Goal: Task Accomplishment & Management: Manage account settings

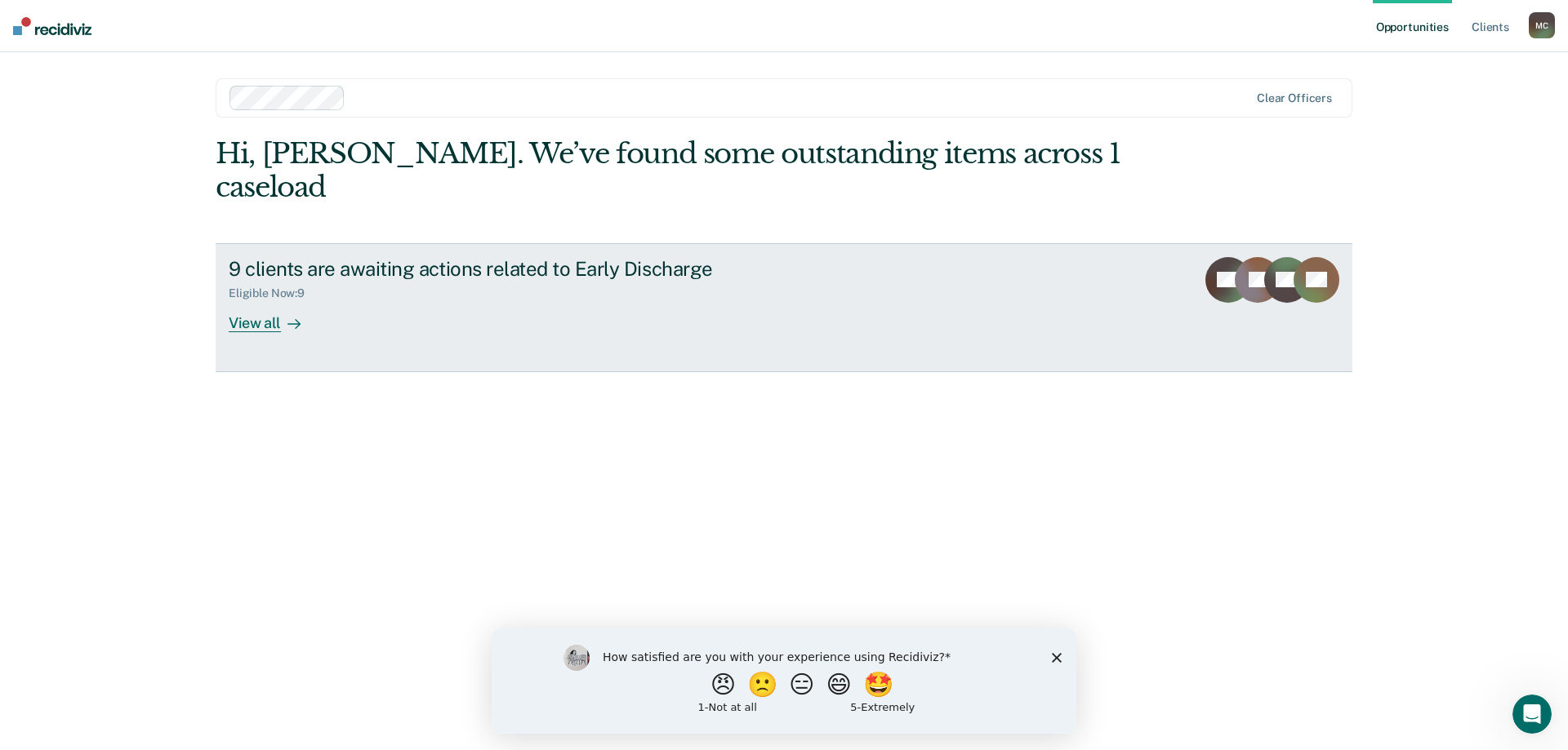
click at [249, 300] on div "View all" at bounding box center [274, 316] width 91 height 32
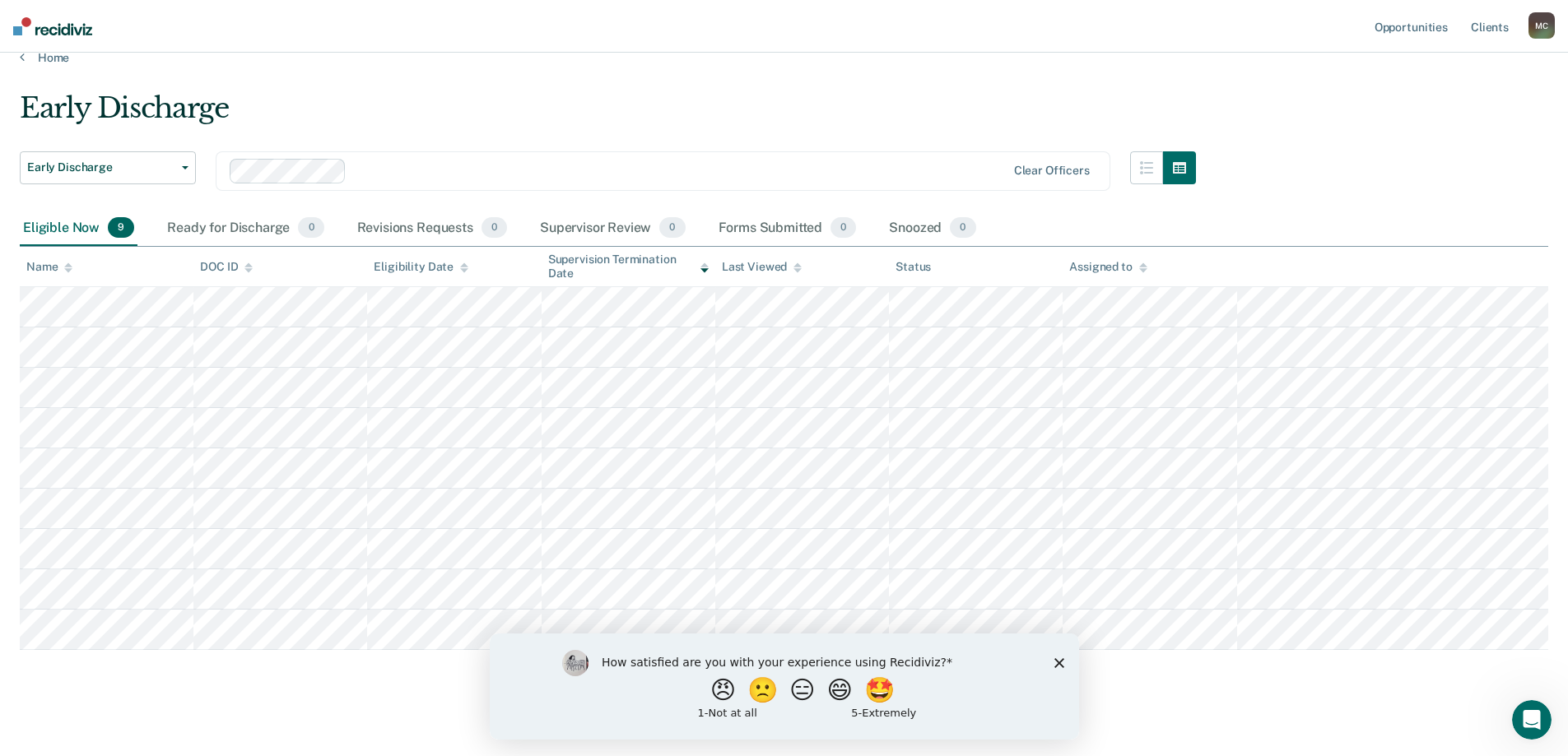
scroll to position [35, 0]
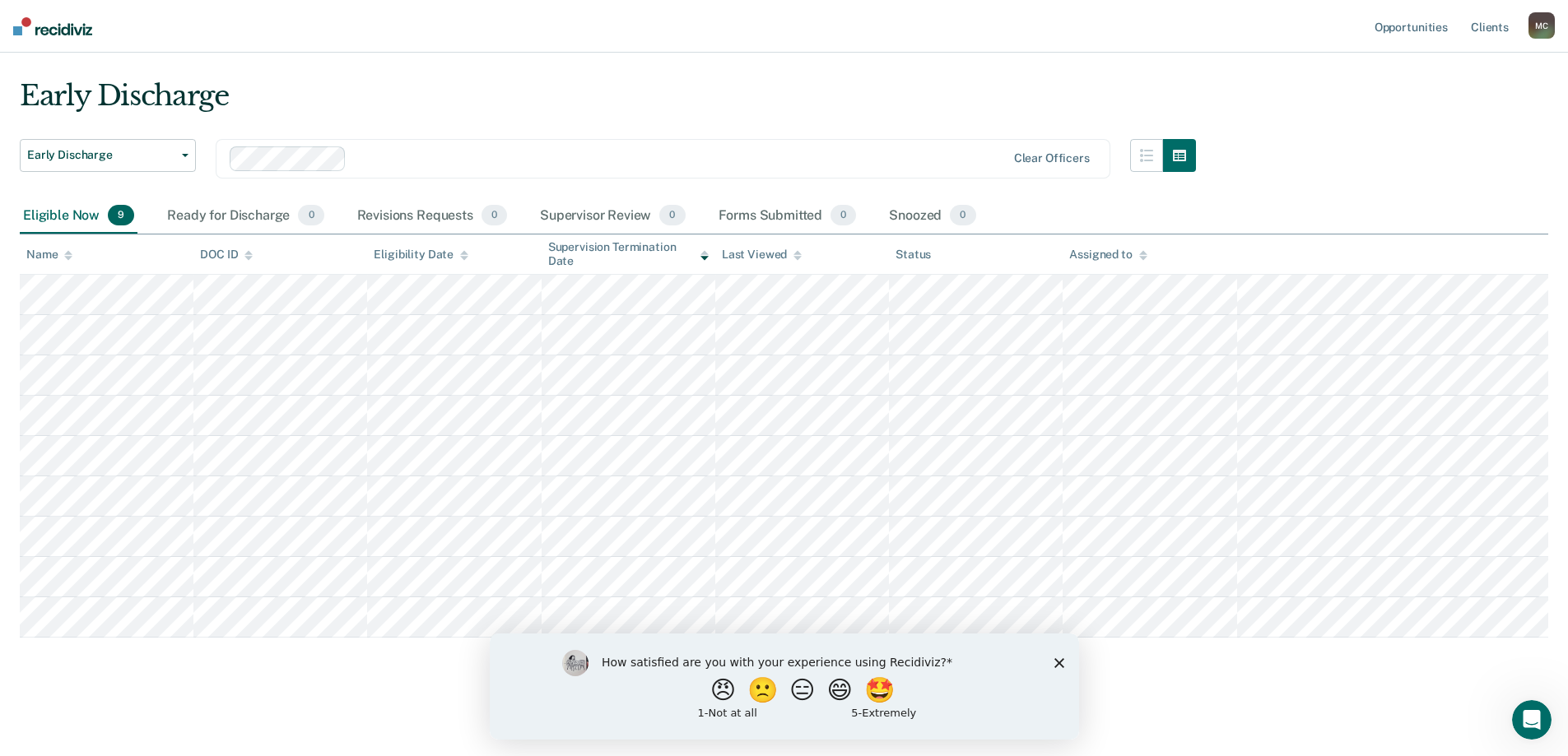
click at [1061, 663] on icon "Close survey" at bounding box center [1058, 662] width 10 height 10
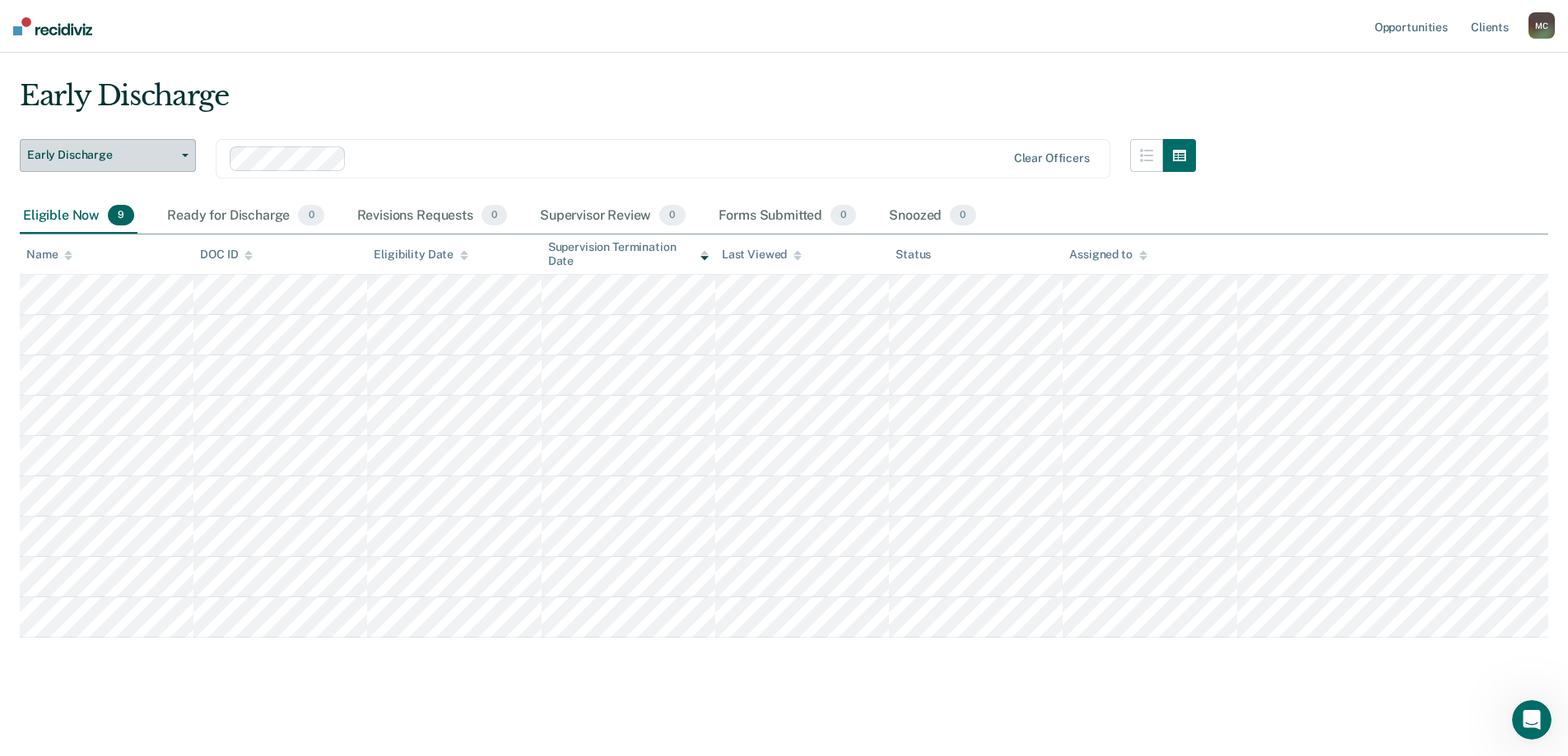
click at [178, 159] on button "Early Discharge" at bounding box center [108, 156] width 176 height 33
click at [252, 105] on div "Early Discharge" at bounding box center [607, 102] width 1176 height 47
click at [1154, 148] on button "button" at bounding box center [1146, 156] width 33 height 33
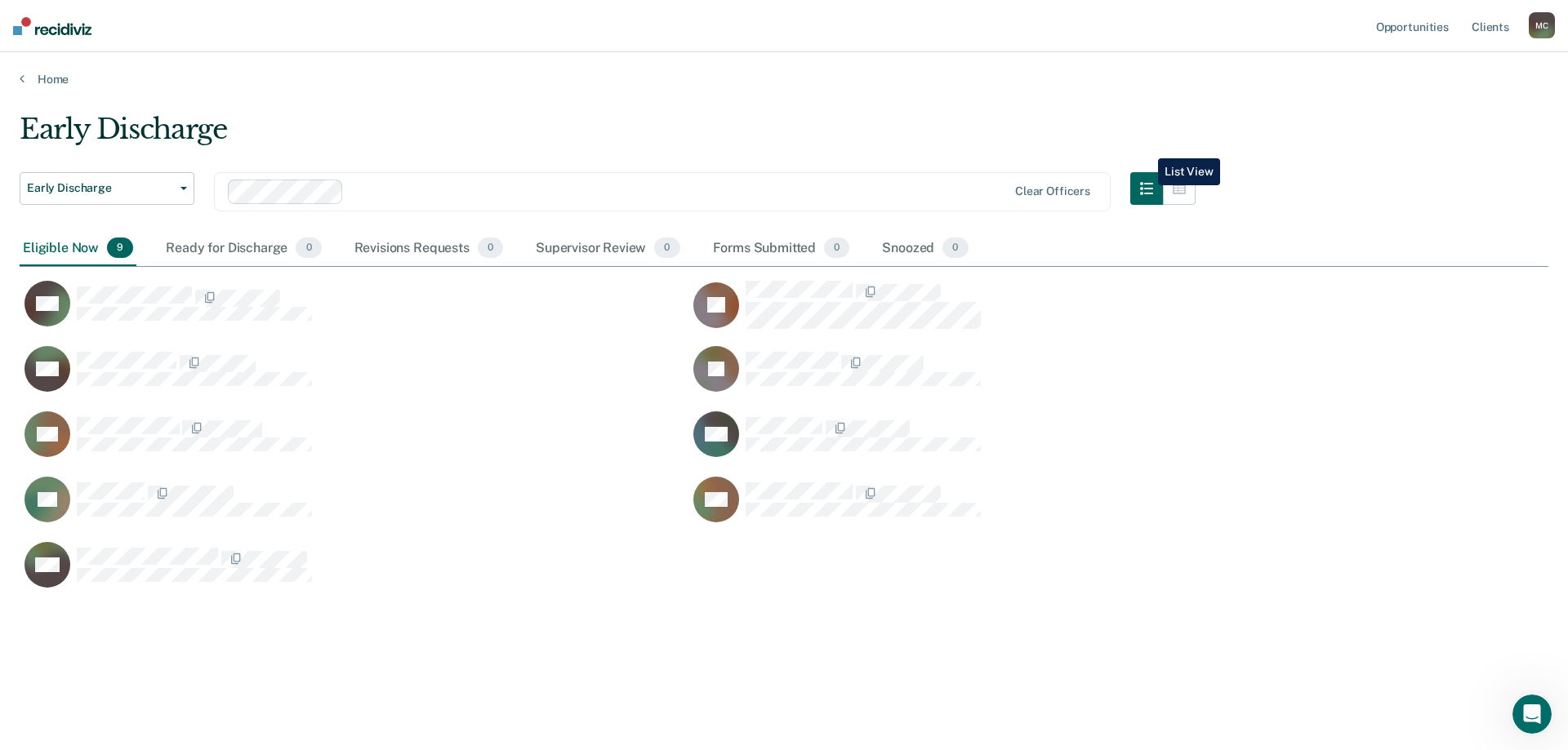
scroll to position [503, 1517]
click at [1174, 189] on icon "button" at bounding box center [1180, 188] width 13 height 12
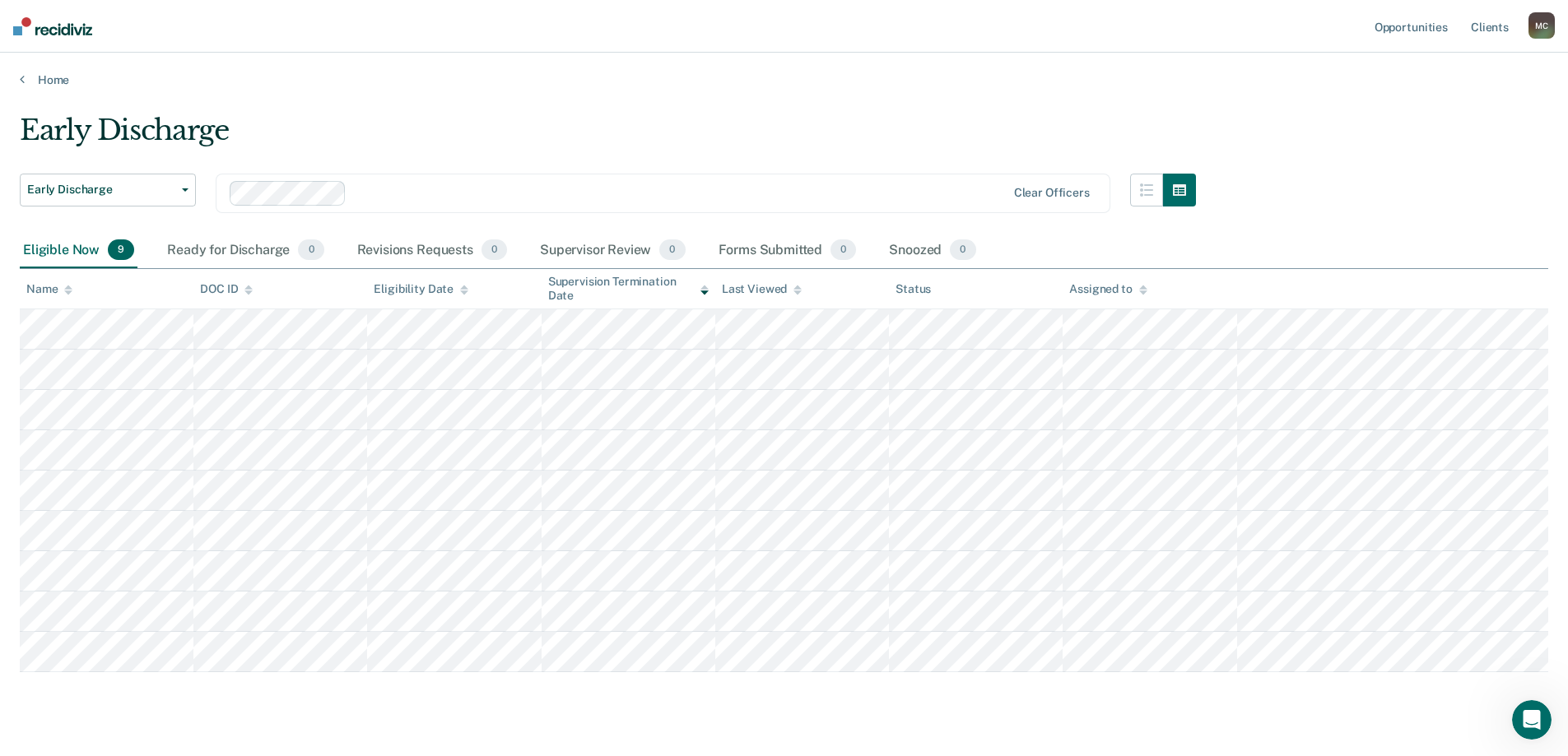
click at [1548, 23] on div "M C" at bounding box center [1541, 26] width 27 height 27
click at [1432, 65] on link "Profile" at bounding box center [1475, 66] width 133 height 14
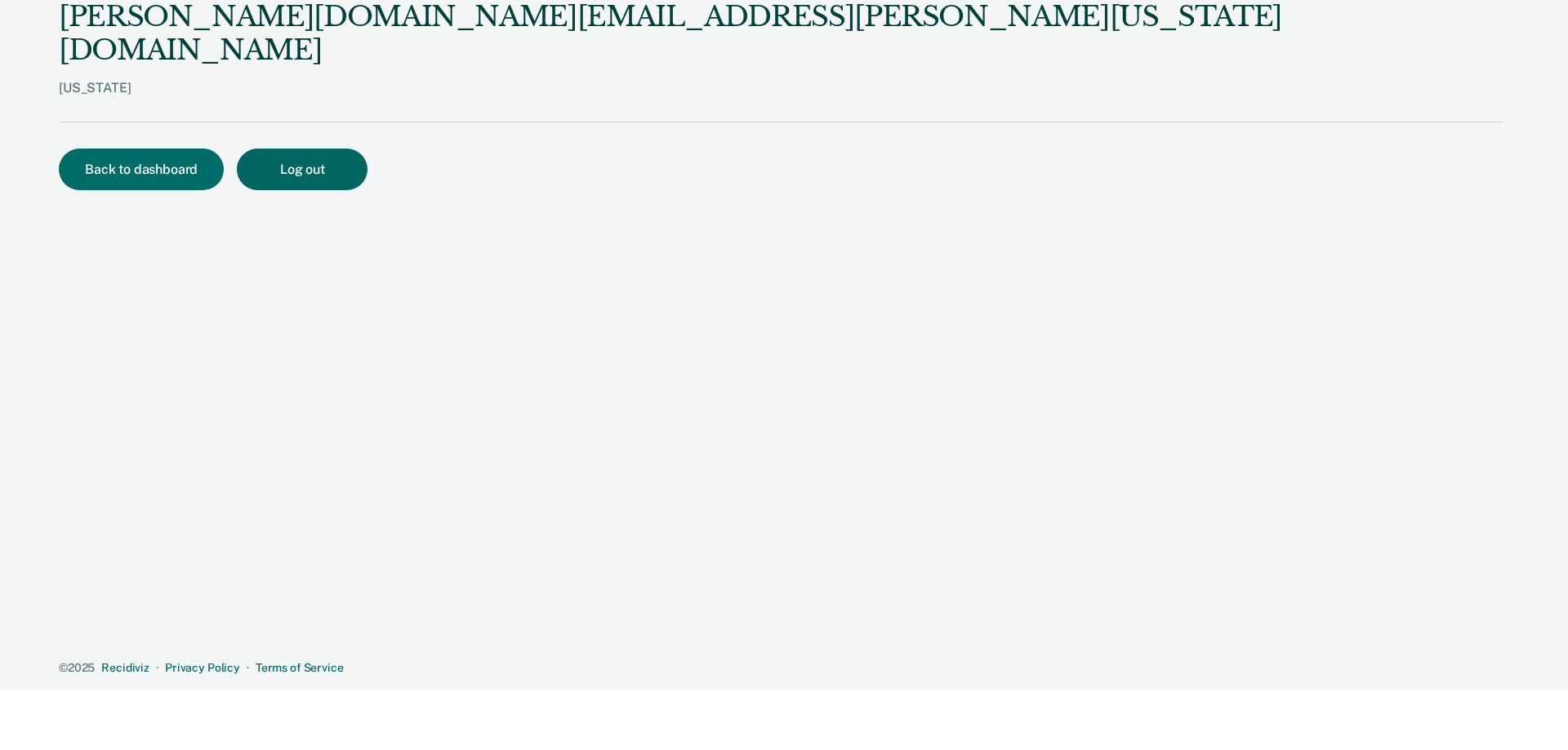
click at [263, 149] on button "Log out" at bounding box center [302, 169] width 131 height 42
